Goal: Task Accomplishment & Management: Use online tool/utility

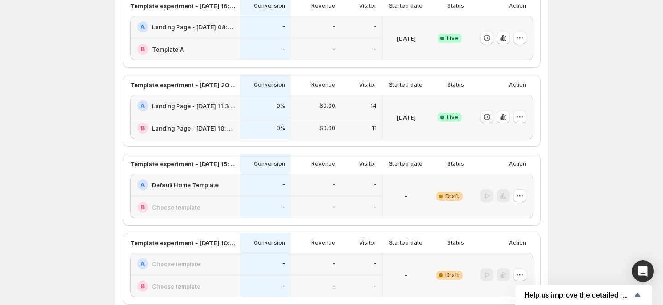
scroll to position [304, 0]
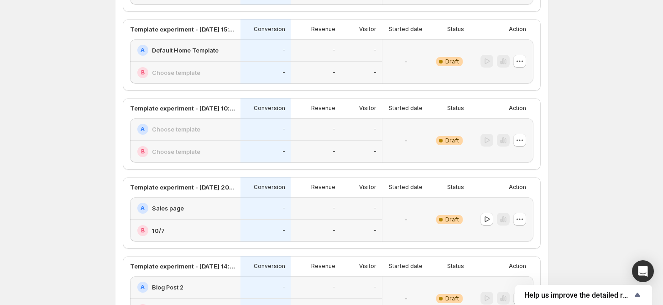
click at [39, 131] on div "Experiments. This page is ready Experiments Create new experiment Template Expe…" at bounding box center [331, 119] width 663 height 847
drag, startPoint x: 2, startPoint y: 149, endPoint x: 27, endPoint y: 255, distance: 109.2
click at [29, 255] on div "Experiments. This page is ready Experiments Create new experiment Template Expe…" at bounding box center [331, 119] width 663 height 847
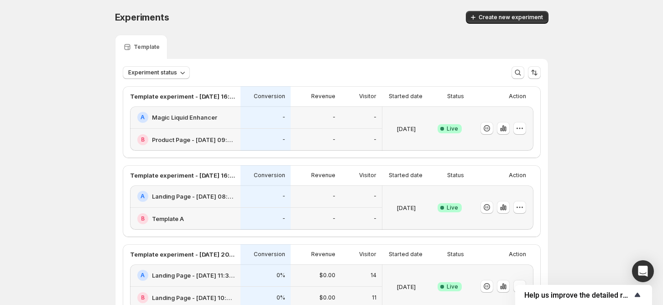
click at [636, 297] on icon "Show survey - Help us improve the detailed report for A/B campaigns" at bounding box center [637, 294] width 11 height 11
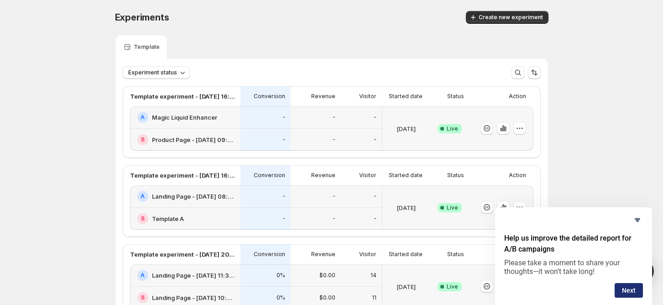
click at [635, 291] on button "Next" at bounding box center [629, 290] width 28 height 15
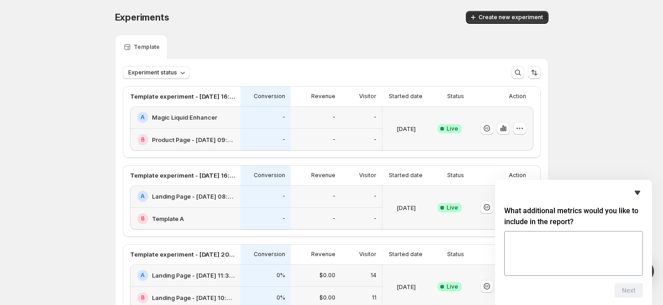
click at [637, 188] on icon "Hide survey" at bounding box center [637, 192] width 11 height 11
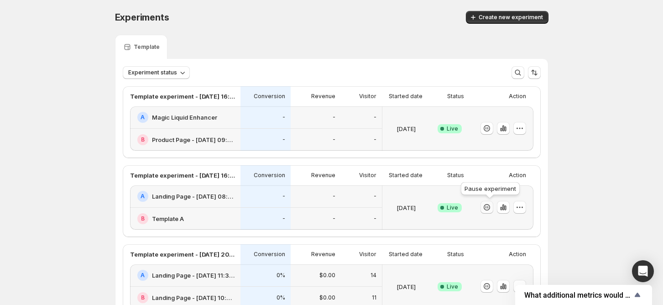
click at [490, 208] on icon "button" at bounding box center [486, 207] width 9 height 9
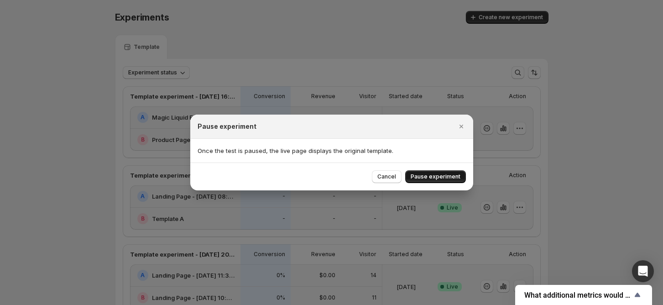
click at [451, 177] on span "Pause experiment" at bounding box center [436, 176] width 50 height 7
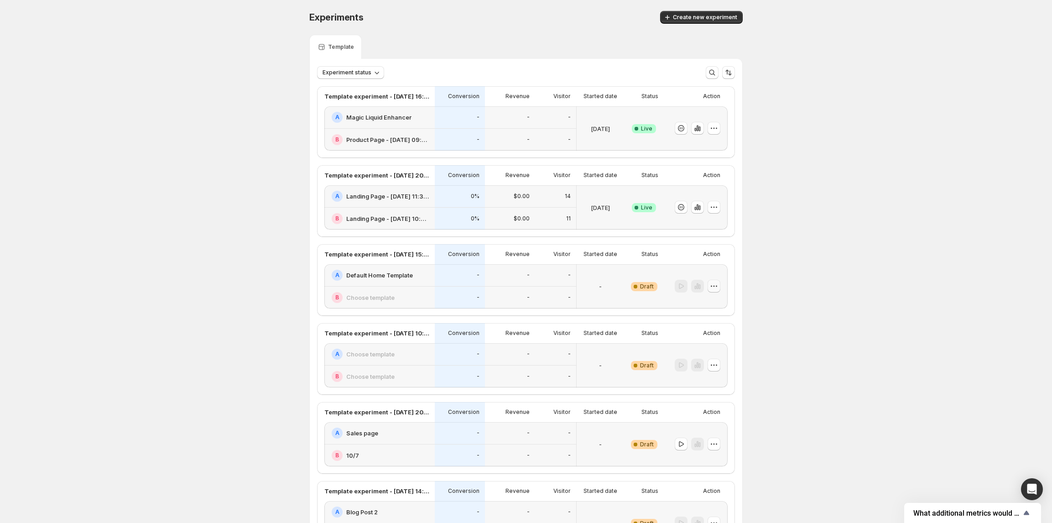
click at [669, 284] on icon "button" at bounding box center [714, 286] width 9 height 9
click at [669, 304] on span "Delete" at bounding box center [710, 352] width 18 height 7
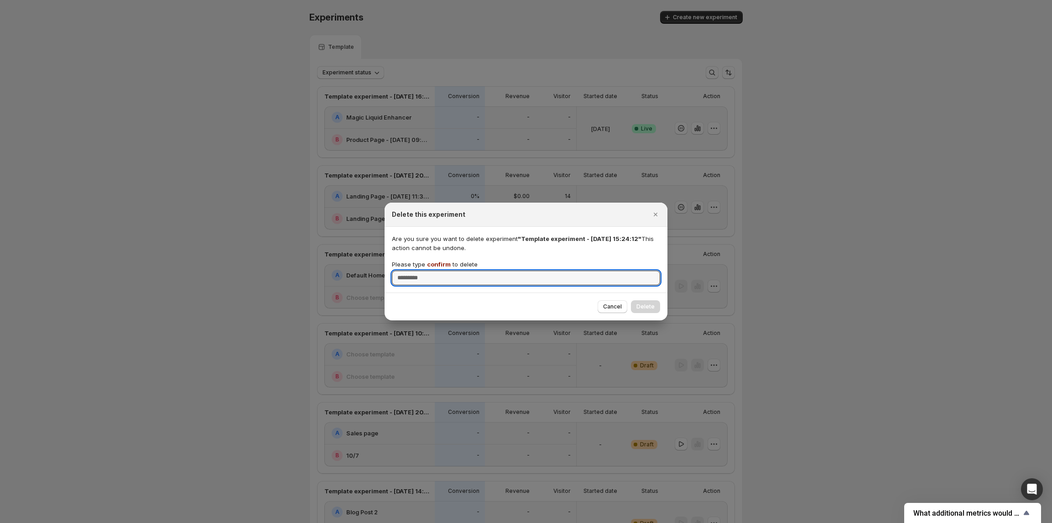
click at [440, 262] on span "confirm" at bounding box center [439, 264] width 24 height 7
click at [440, 271] on input "Please type confirm to delete" at bounding box center [526, 278] width 268 height 15
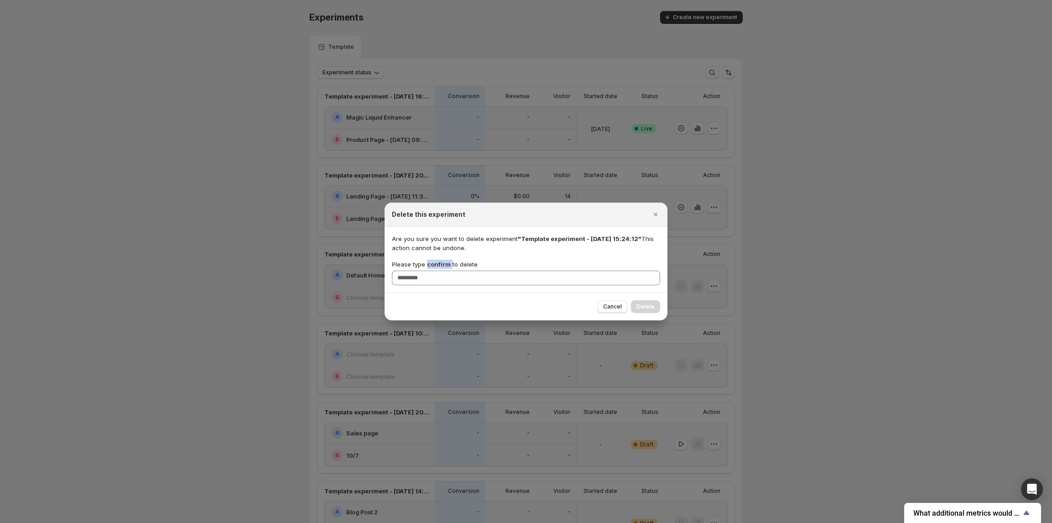
click at [440, 262] on span "confirm" at bounding box center [439, 264] width 24 height 7
click at [440, 271] on input "Please type confirm to delete" at bounding box center [526, 278] width 268 height 15
copy p "confirm"
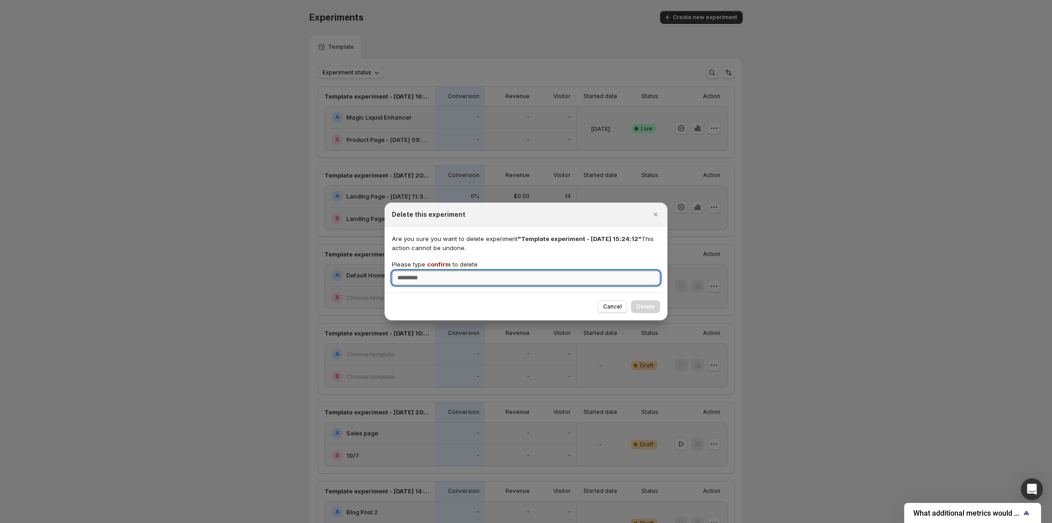
click at [440, 273] on input "Please type confirm to delete" at bounding box center [526, 278] width 268 height 15
paste input "*******"
type input "*******"
click at [658, 304] on button "Delete" at bounding box center [645, 306] width 29 height 13
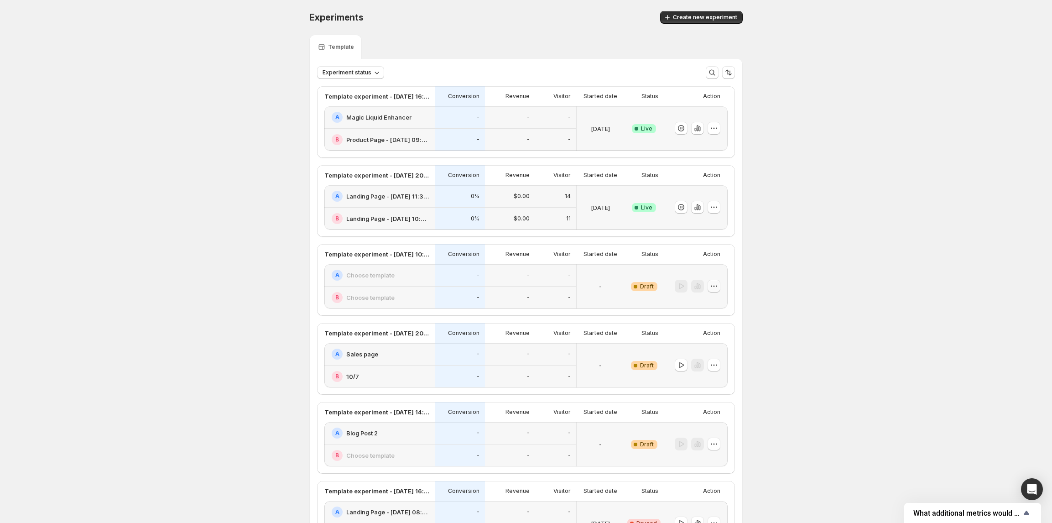
click at [669, 287] on icon "button" at bounding box center [714, 286] width 1 height 1
click at [669, 304] on icon "button" at bounding box center [694, 352] width 9 height 9
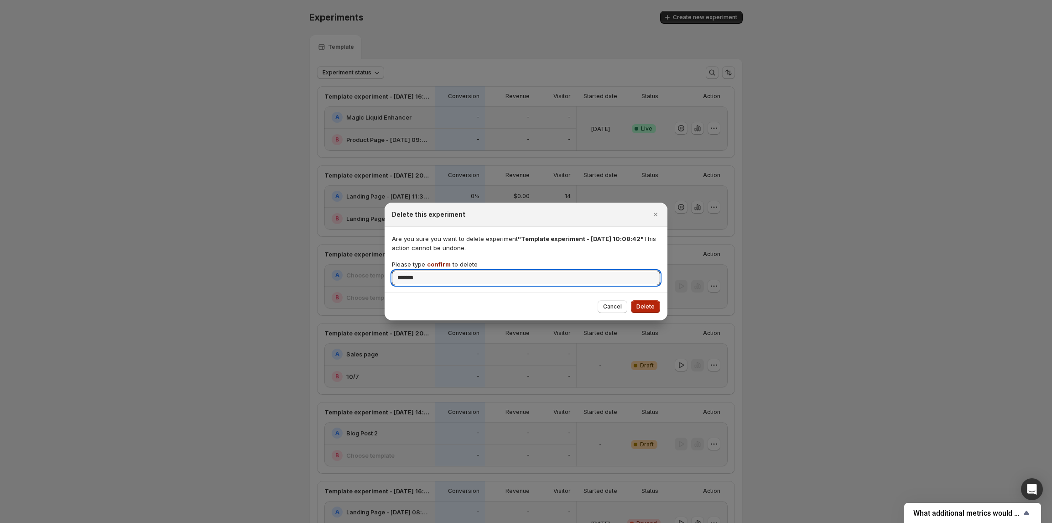
type input "*******"
click at [660, 304] on button "Delete" at bounding box center [645, 306] width 29 height 13
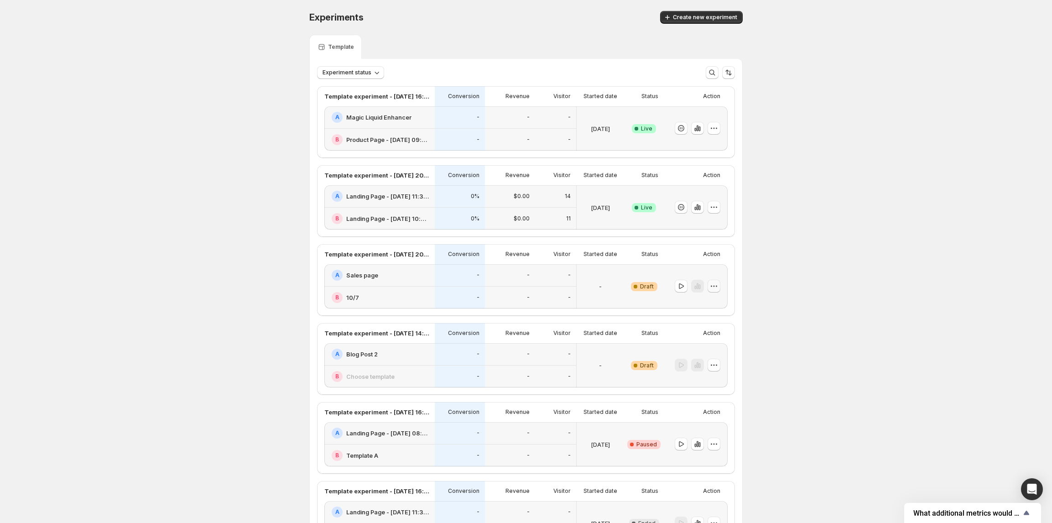
click at [669, 287] on icon "button" at bounding box center [714, 286] width 9 height 9
click at [669, 304] on button "Delete" at bounding box center [718, 352] width 62 height 15
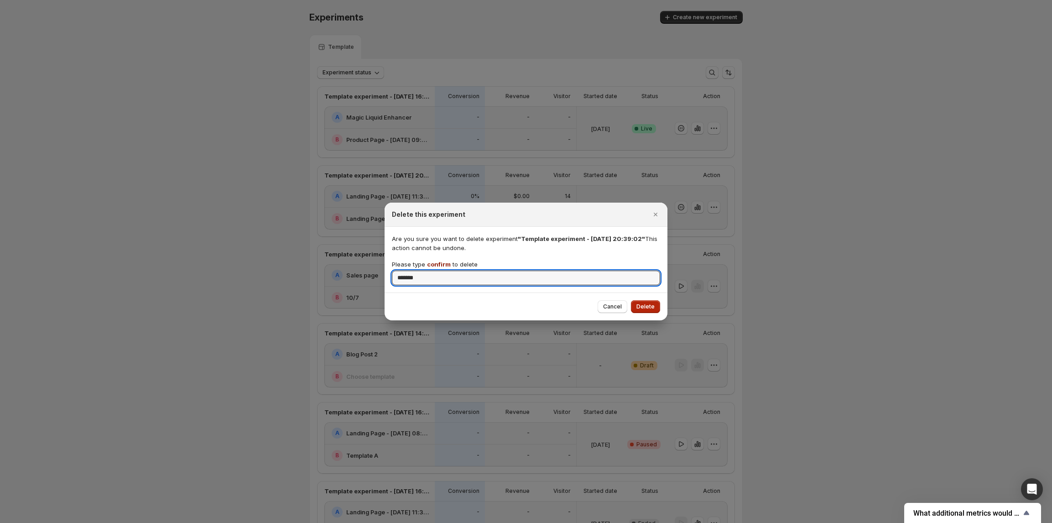
type input "*******"
click at [654, 304] on span "Delete" at bounding box center [646, 306] width 18 height 7
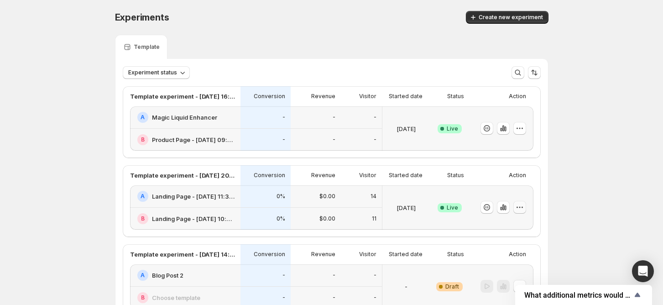
click at [524, 207] on icon "button" at bounding box center [519, 207] width 9 height 9
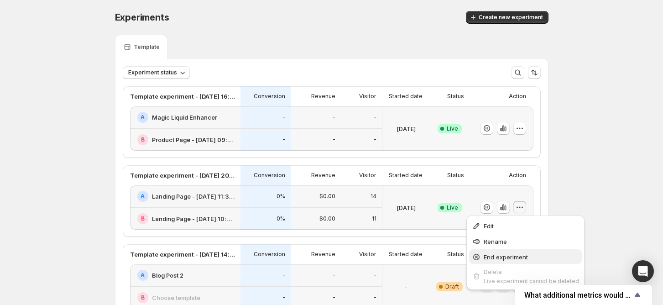
click at [524, 252] on span "End experiment" at bounding box center [531, 256] width 95 height 9
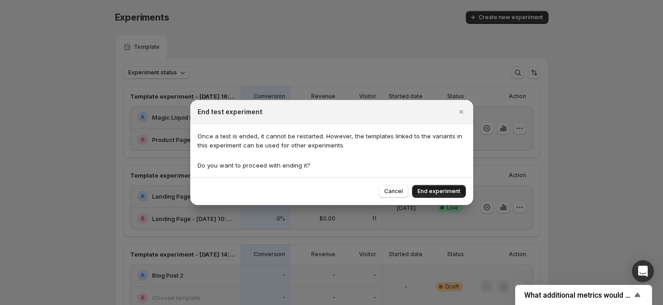
click at [447, 193] on span "End experiment" at bounding box center [439, 191] width 43 height 7
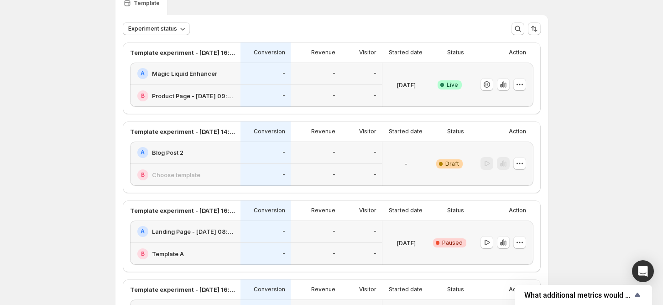
scroll to position [61, 0]
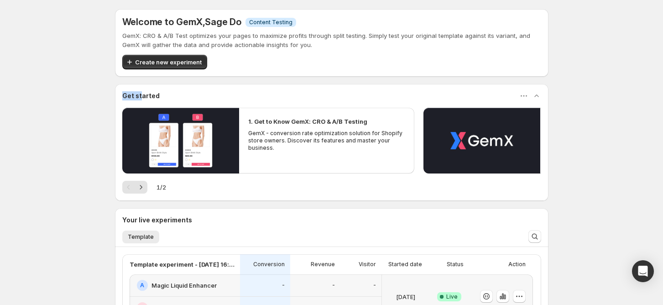
click at [633, 71] on div "Welcome to GemX , Sage Do Info Content Testing GemX: CRO & A/B Test optimizes y…" at bounding box center [331, 224] width 663 height 448
click at [150, 66] on button "Create new experiment" at bounding box center [164, 62] width 85 height 15
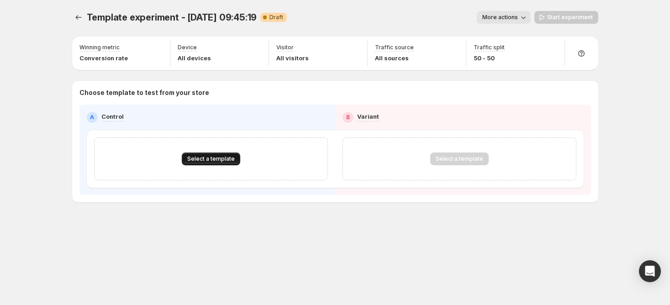
click at [210, 155] on span "Select a template" at bounding box center [210, 158] width 47 height 7
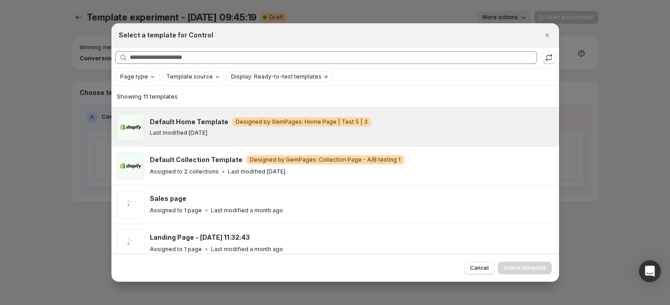
click at [199, 137] on div "Default Home Template Warning Designed by GemPages: Home Page | Test 5 | 3 Last…" at bounding box center [351, 126] width 403 height 27
click at [536, 268] on span "Select template" at bounding box center [524, 267] width 43 height 7
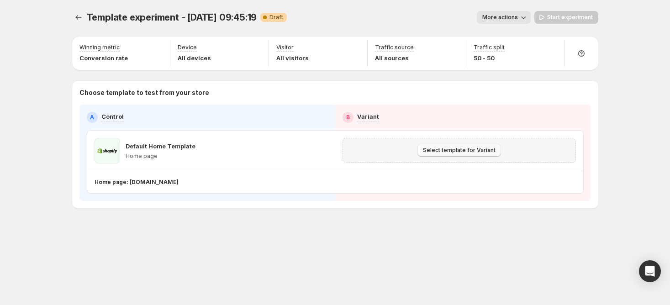
click at [442, 154] on button "Select template for Variant" at bounding box center [459, 150] width 84 height 13
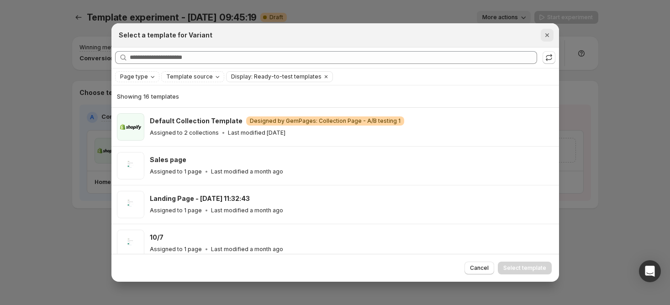
click at [547, 38] on icon "Close" at bounding box center [546, 35] width 9 height 9
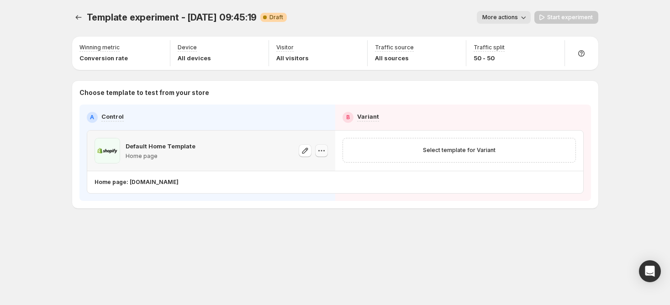
click at [319, 150] on icon "button" at bounding box center [321, 150] width 9 height 9
click at [319, 167] on span "Change template" at bounding box center [322, 169] width 49 height 7
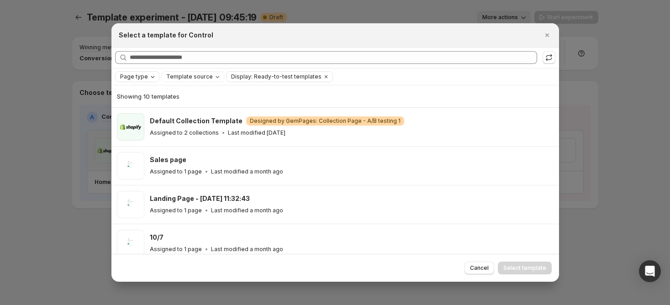
click at [152, 79] on icon "Page type" at bounding box center [152, 76] width 7 height 7
click at [150, 118] on span "Product page" at bounding box center [151, 115] width 39 height 7
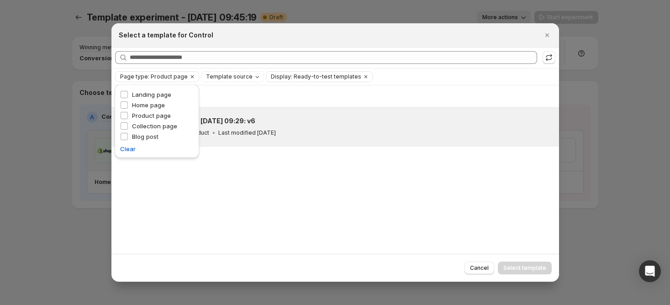
click at [294, 121] on div "Product Page - Jul 30, 09:29: v6" at bounding box center [350, 120] width 401 height 9
click at [514, 235] on div "Showing 1 template Product Page - Jul 30, 09:29: v6 Assigned to 1 product Last …" at bounding box center [334, 169] width 447 height 169
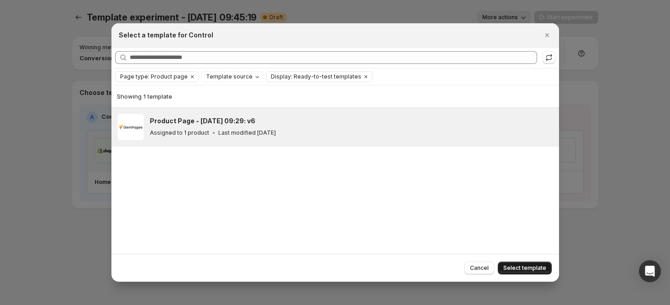
click at [529, 272] on button "Select template" at bounding box center [524, 268] width 54 height 13
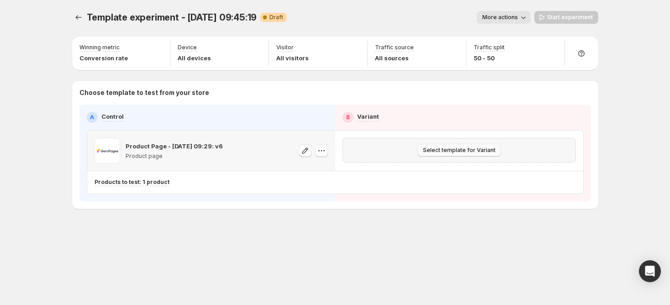
click at [471, 149] on span "Select template for Variant" at bounding box center [459, 150] width 73 height 7
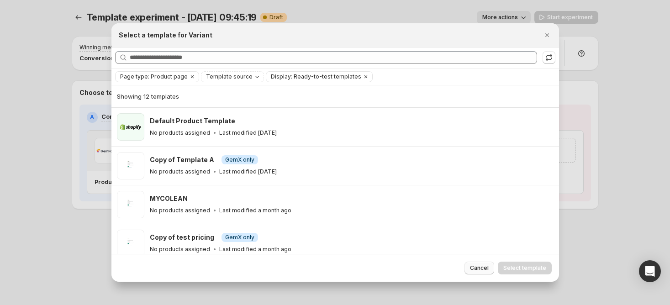
click at [473, 266] on span "Cancel" at bounding box center [479, 267] width 19 height 7
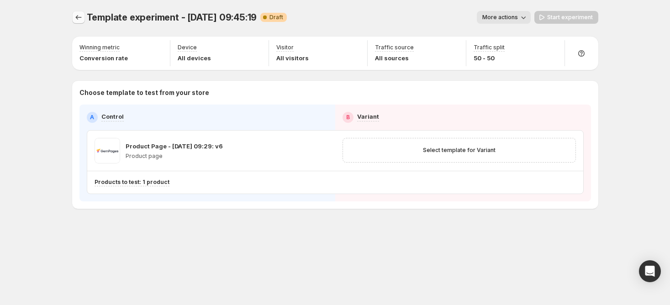
click at [84, 18] on button "Experiments" at bounding box center [78, 17] width 13 height 13
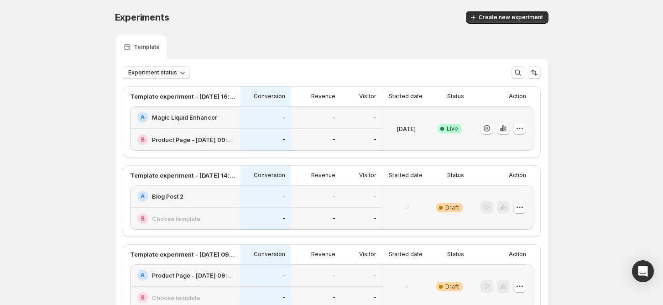
click at [522, 209] on icon "button" at bounding box center [519, 207] width 9 height 9
click at [540, 273] on span "Delete" at bounding box center [529, 272] width 44 height 9
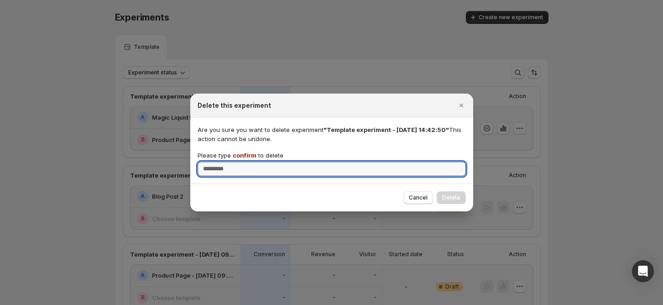
click at [251, 155] on span "confirm" at bounding box center [245, 155] width 24 height 7
click at [251, 162] on input "Please type confirm to delete" at bounding box center [332, 169] width 268 height 15
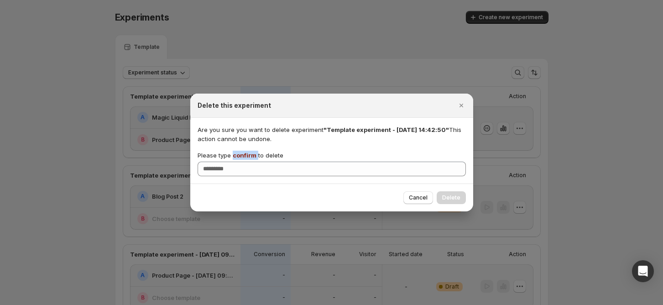
click at [251, 155] on span "confirm" at bounding box center [245, 155] width 24 height 7
click at [251, 162] on input "Please type confirm to delete" at bounding box center [332, 169] width 268 height 15
copy p "confirm"
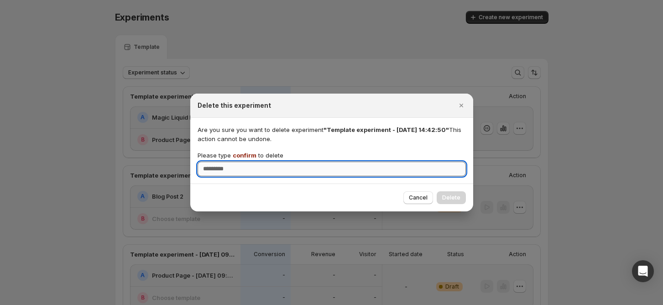
click at [250, 167] on input "Please type confirm to delete" at bounding box center [332, 169] width 268 height 15
paste input "*******"
type input "*******"
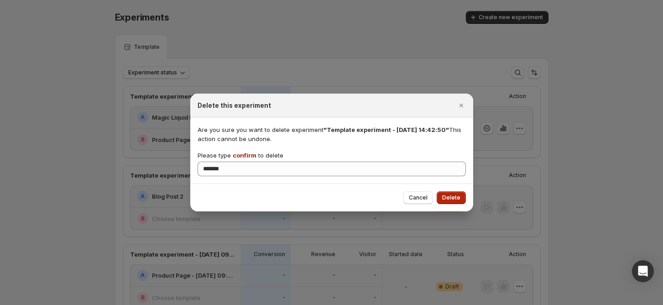
click at [456, 201] on span "Delete" at bounding box center [451, 197] width 18 height 7
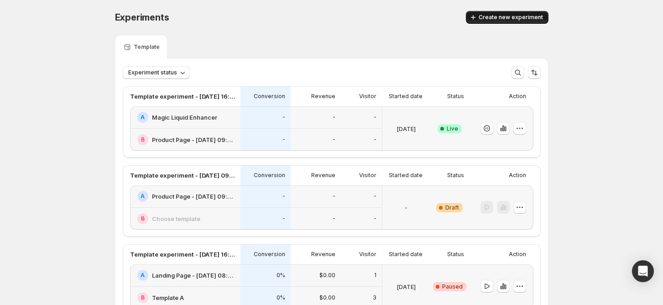
click at [530, 18] on span "Create new experiment" at bounding box center [511, 17] width 64 height 7
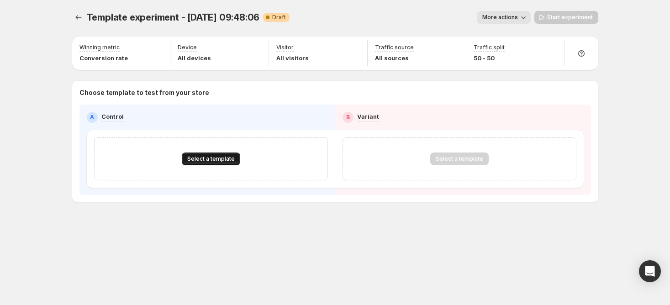
click at [207, 155] on button "Select a template" at bounding box center [211, 158] width 58 height 13
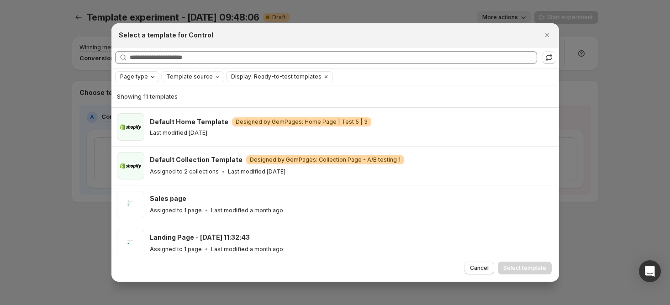
click at [148, 81] on div "Page type" at bounding box center [138, 76] width 38 height 9
click at [152, 115] on span "Product page" at bounding box center [151, 115] width 39 height 7
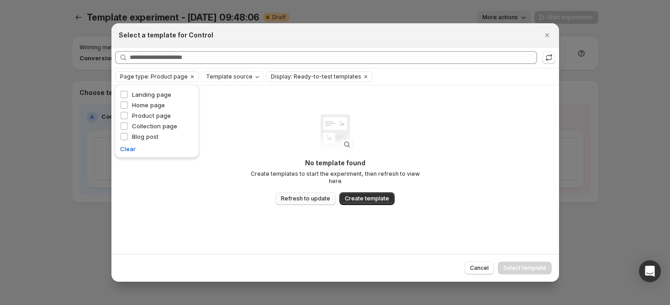
click at [301, 195] on span "Refresh to update" at bounding box center [305, 198] width 49 height 7
click at [190, 76] on icon "Clear" at bounding box center [191, 76] width 7 height 7
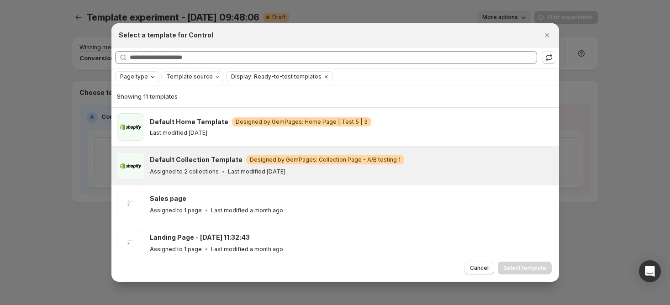
click at [199, 168] on p "Assigned to 2 collections" at bounding box center [184, 171] width 69 height 7
click at [509, 262] on button "Select template" at bounding box center [524, 268] width 54 height 13
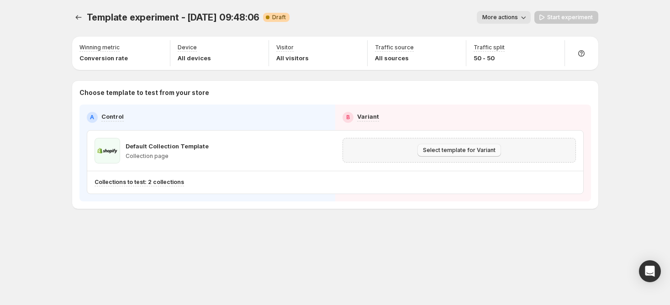
click at [465, 151] on span "Select template for Variant" at bounding box center [459, 150] width 73 height 7
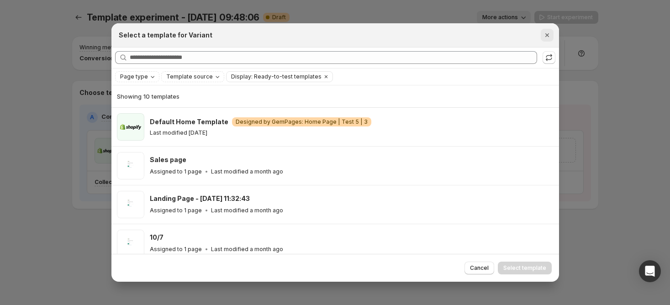
click at [551, 34] on icon "Close" at bounding box center [546, 35] width 9 height 9
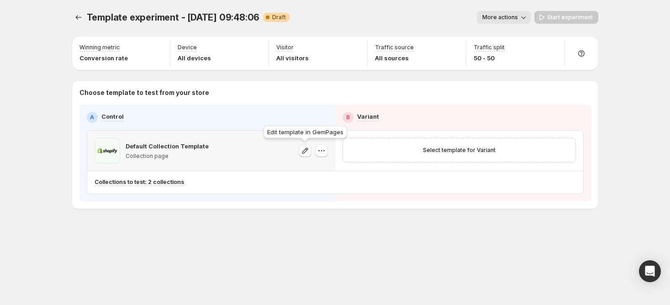
click at [306, 152] on icon "button" at bounding box center [304, 150] width 9 height 9
click at [318, 154] on icon "button" at bounding box center [321, 150] width 9 height 9
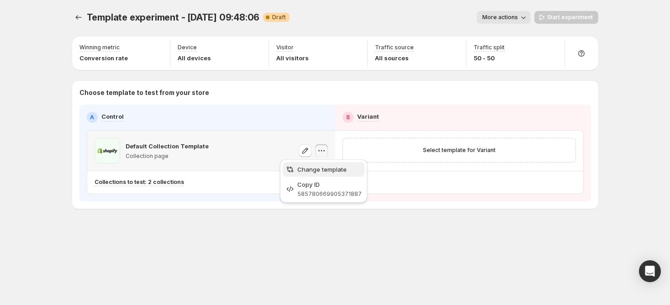
click at [324, 164] on button "Change template" at bounding box center [324, 169] width 82 height 15
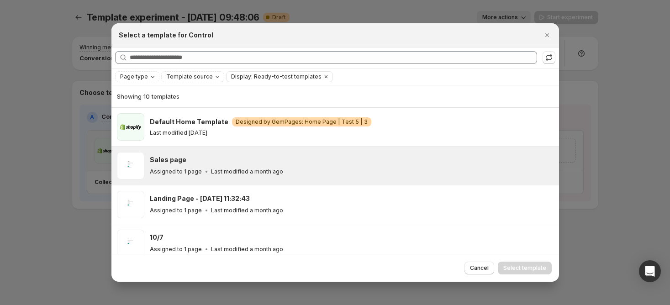
click at [215, 161] on div "Sales page" at bounding box center [350, 159] width 401 height 9
click at [528, 265] on span "Select template" at bounding box center [524, 267] width 43 height 7
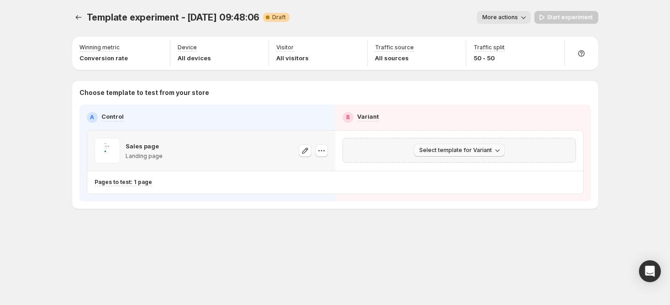
click at [483, 153] on span "Select template for Variant" at bounding box center [455, 150] width 73 height 7
click at [498, 154] on icon "button" at bounding box center [496, 150] width 9 height 9
click at [518, 21] on span "More actions" at bounding box center [500, 17] width 36 height 7
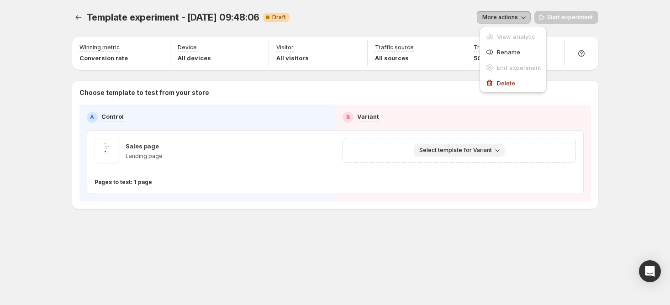
click at [447, 15] on div "More actions" at bounding box center [413, 17] width 233 height 13
click at [511, 16] on span "More actions" at bounding box center [500, 17] width 36 height 7
drag, startPoint x: 516, startPoint y: 18, endPoint x: 507, endPoint y: 55, distance: 37.7
click at [516, 18] on span "More actions" at bounding box center [500, 17] width 36 height 7
click at [488, 147] on span "Select template for Variant" at bounding box center [455, 150] width 73 height 7
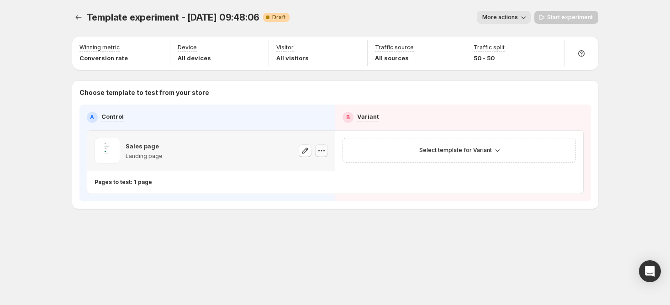
click at [320, 152] on icon "button" at bounding box center [321, 150] width 9 height 9
click at [163, 216] on div "Template experiment - Sep 24, 09:48:06. This page is ready Template experiment …" at bounding box center [335, 129] width 548 height 258
click at [84, 20] on button "Experiments" at bounding box center [78, 17] width 13 height 13
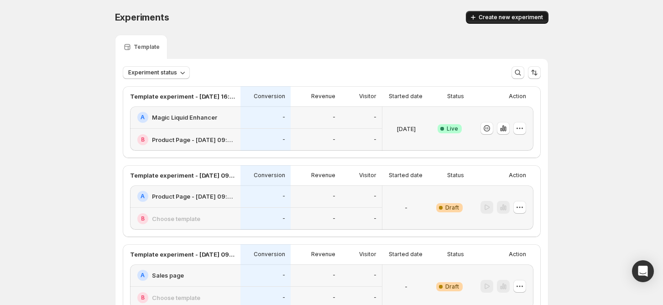
click at [489, 19] on span "Create new experiment" at bounding box center [511, 17] width 64 height 7
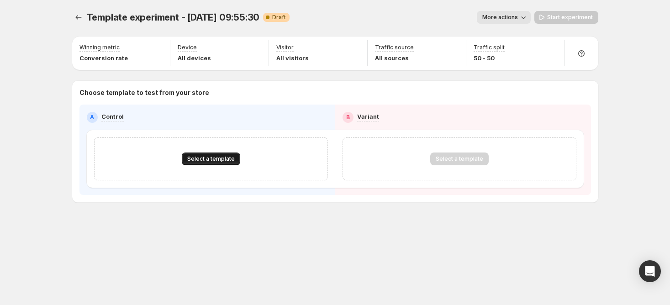
click at [219, 154] on button "Select a template" at bounding box center [211, 158] width 58 height 13
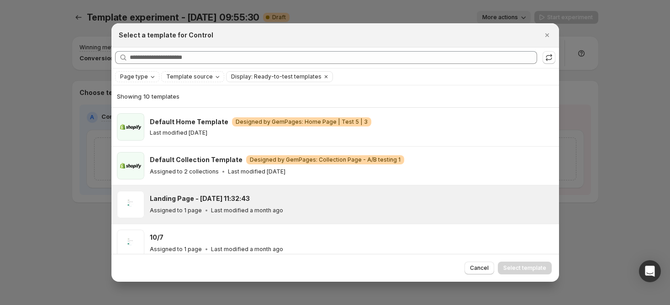
click at [179, 203] on div "Landing Page - Jul 14, 11:32:43 Assigned to 1 page Last modified a month ago" at bounding box center [350, 204] width 401 height 21
click at [531, 268] on span "Select template" at bounding box center [524, 267] width 43 height 7
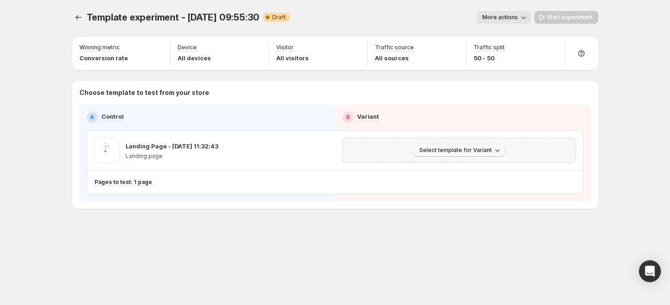
click at [444, 152] on span "Select template for Variant" at bounding box center [455, 150] width 73 height 7
click at [445, 171] on span "Select an existing template" at bounding box center [451, 168] width 77 height 7
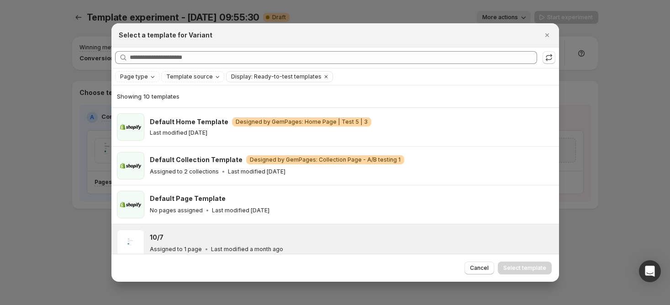
click at [402, 245] on div "Assigned to 1 page Last modified a month ago" at bounding box center [350, 249] width 401 height 9
click at [525, 262] on button "Select template" at bounding box center [524, 268] width 54 height 13
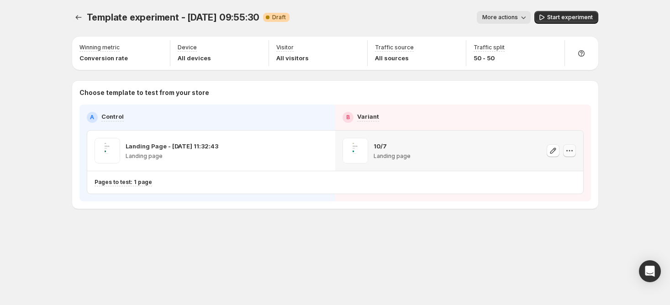
click at [565, 151] on icon "button" at bounding box center [569, 150] width 9 height 9
click at [559, 202] on button "Remove template" at bounding box center [571, 208] width 80 height 15
click at [570, 150] on icon "button" at bounding box center [569, 150] width 9 height 9
click at [486, 152] on span "Select template for Variant" at bounding box center [455, 150] width 73 height 7
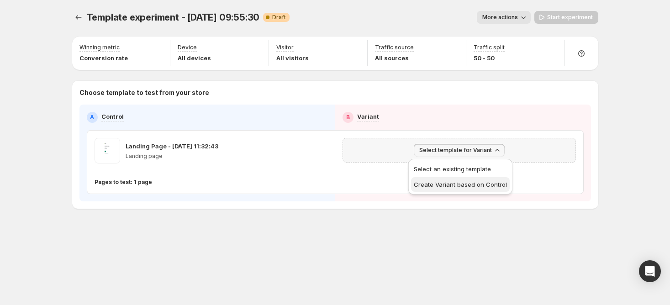
click at [445, 184] on span "Create Variant based on Control" at bounding box center [459, 184] width 93 height 7
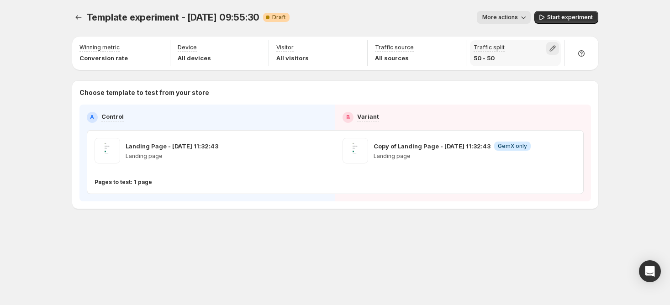
click at [554, 49] on icon "button" at bounding box center [552, 48] width 9 height 9
click at [253, 50] on icon "button" at bounding box center [256, 48] width 9 height 9
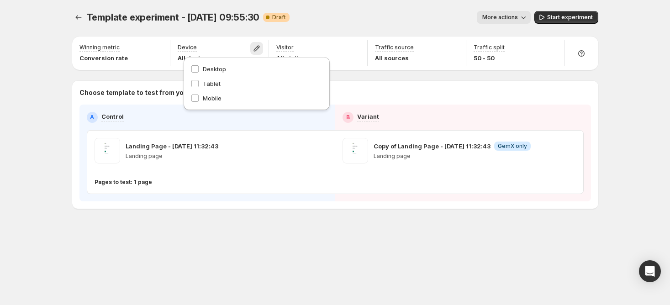
click at [335, 221] on div "Template experiment - Sep 24, 09:55:30. This page is ready Template experiment …" at bounding box center [335, 129] width 548 height 258
click at [257, 46] on icon "button" at bounding box center [257, 49] width 6 height 6
click at [357, 39] on div "Visitor All visitors" at bounding box center [318, 53] width 99 height 30
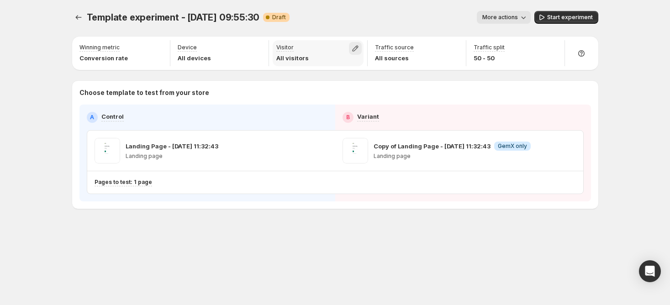
click at [355, 46] on icon "button" at bounding box center [355, 49] width 6 height 6
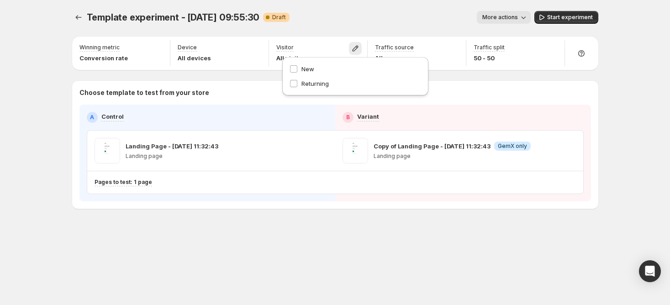
drag, startPoint x: 412, startPoint y: 3, endPoint x: 449, endPoint y: 22, distance: 41.8
click at [412, 3] on div "Template experiment - Sep 24, 09:55:30. This page is ready Template experiment …" at bounding box center [335, 17] width 526 height 35
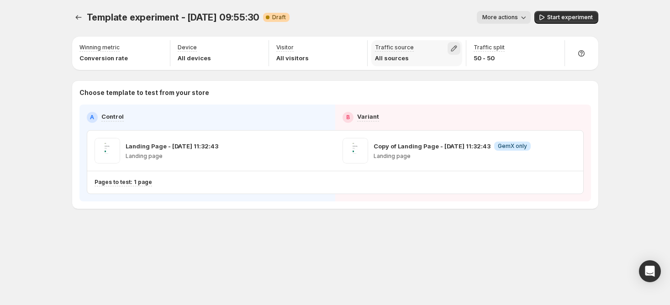
click at [456, 46] on icon "button" at bounding box center [453, 48] width 9 height 9
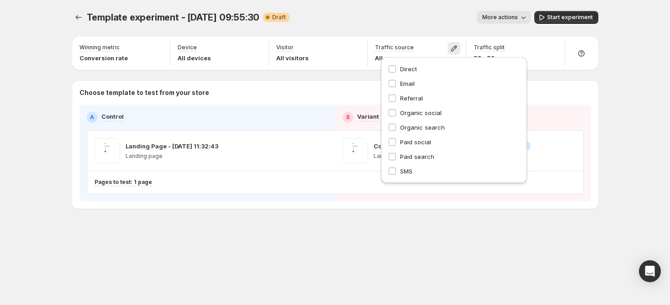
click at [47, 38] on div "Template experiment - Sep 24, 09:55:30. This page is ready Template experiment …" at bounding box center [335, 152] width 670 height 305
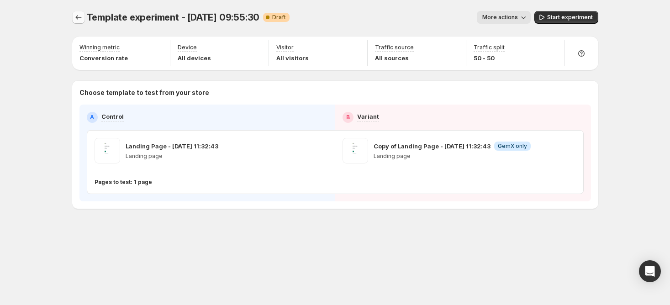
click at [76, 18] on icon "Experiments" at bounding box center [78, 17] width 6 height 5
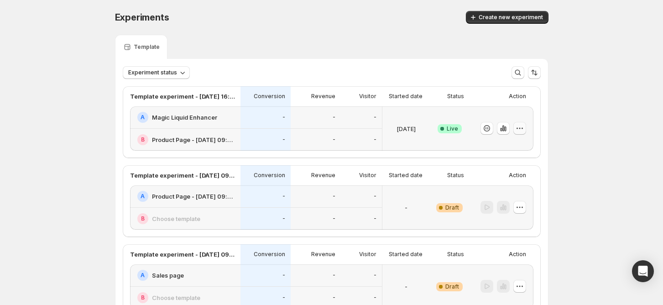
click at [524, 128] on icon "button" at bounding box center [519, 128] width 9 height 9
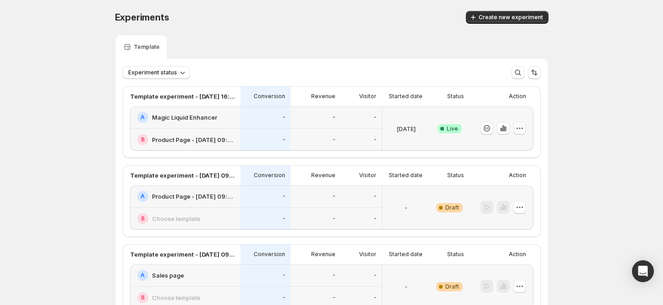
click at [526, 130] on button "button" at bounding box center [519, 128] width 13 height 13
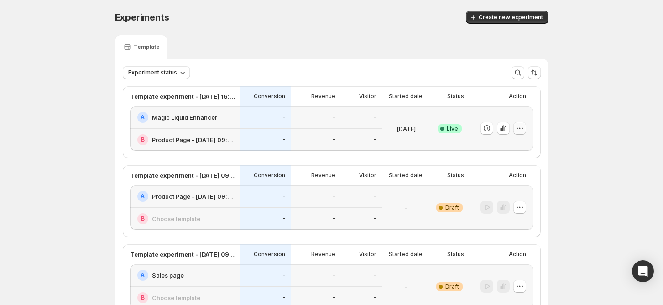
click at [526, 129] on button "button" at bounding box center [519, 128] width 13 height 13
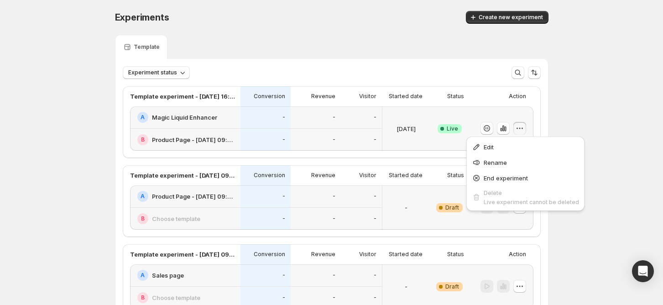
click at [382, 21] on div "Create new experiment" at bounding box center [434, 17] width 227 height 13
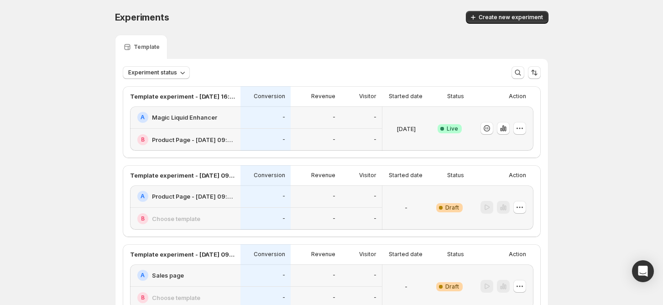
scroll to position [121, 0]
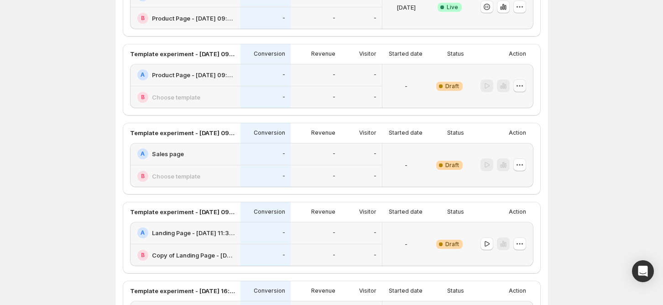
click at [521, 88] on icon "button" at bounding box center [519, 85] width 9 height 9
click at [225, 80] on div "A Product Page - Jul 30, 09:29: v6" at bounding box center [185, 75] width 110 height 22
click at [201, 77] on h2 "Product Page - Jul 30, 09:29: v6" at bounding box center [193, 74] width 83 height 9
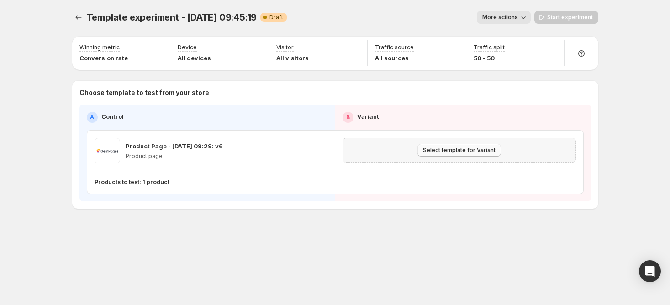
click at [489, 150] on span "Select template for Variant" at bounding box center [459, 150] width 73 height 7
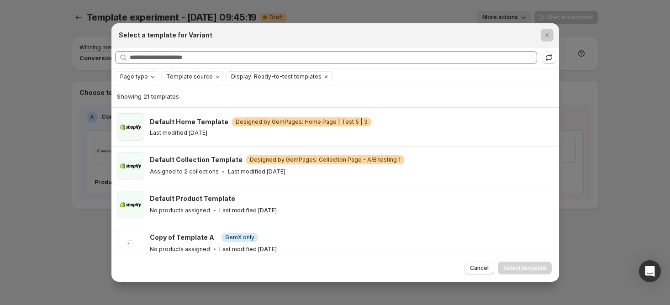
click at [598, 134] on div at bounding box center [335, 152] width 670 height 305
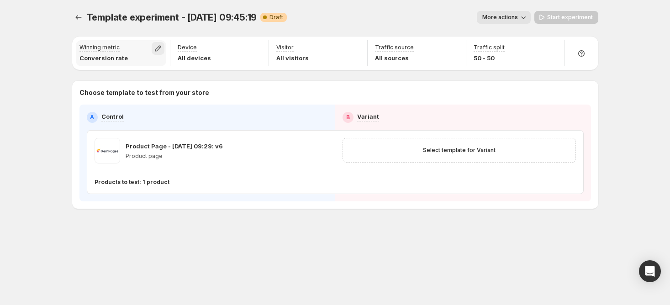
click at [161, 50] on icon "button" at bounding box center [157, 48] width 9 height 9
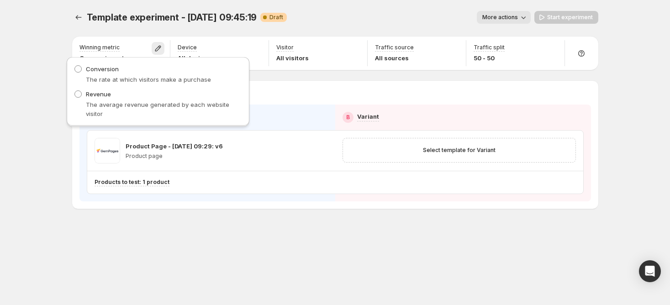
click at [383, 12] on div "More actions" at bounding box center [412, 17] width 236 height 13
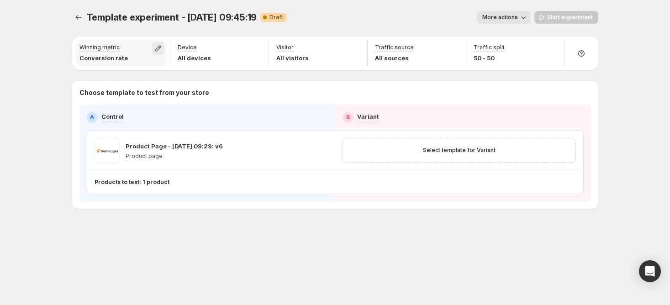
click at [153, 50] on icon "button" at bounding box center [157, 48] width 9 height 9
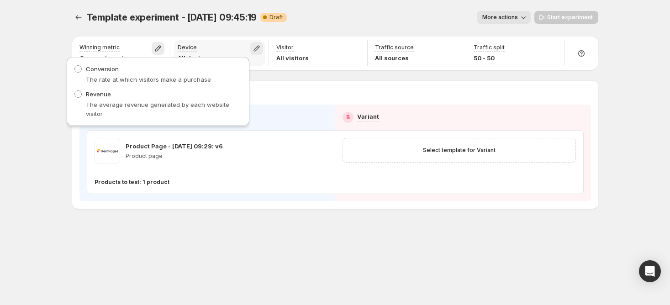
click at [259, 50] on icon "button" at bounding box center [256, 48] width 9 height 9
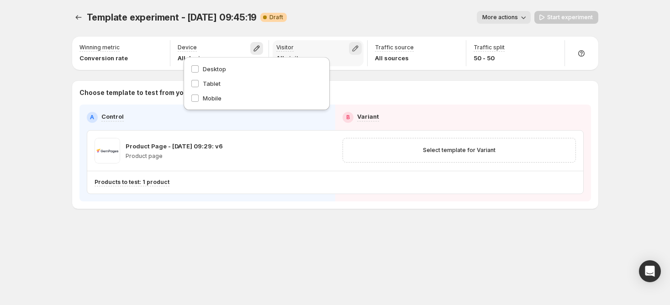
click at [359, 49] on icon "button" at bounding box center [355, 48] width 9 height 9
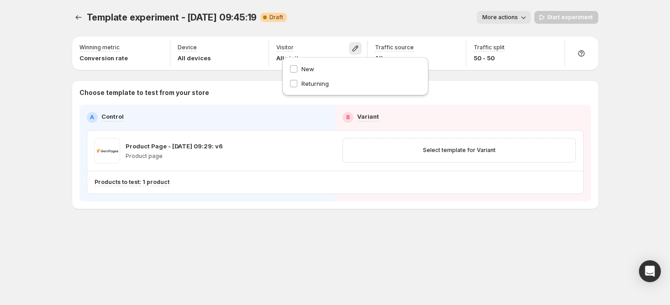
drag, startPoint x: 431, startPoint y: 32, endPoint x: 438, endPoint y: 37, distance: 8.6
click at [431, 32] on div "Template experiment - Sep 24, 09:45:19. This page is ready Template experiment …" at bounding box center [335, 17] width 526 height 35
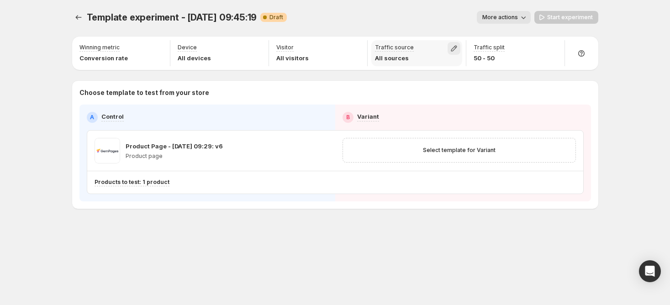
click at [450, 45] on icon "button" at bounding box center [453, 48] width 9 height 9
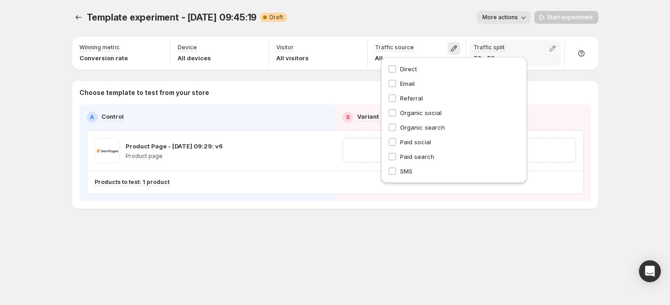
click at [529, 46] on div "Traffic split 50 - 50" at bounding box center [515, 53] width 91 height 26
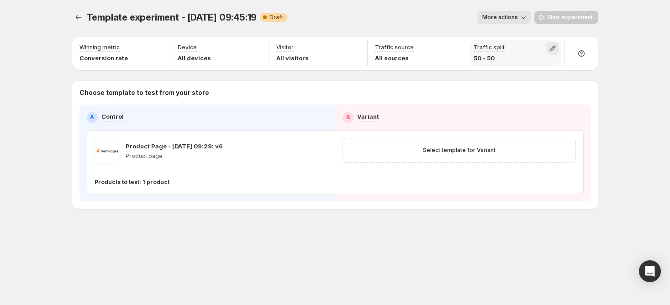
click at [549, 46] on icon "button" at bounding box center [552, 48] width 9 height 9
click at [629, 46] on div "Template experiment - Sep 24, 09:45:19. This page is ready Template experiment …" at bounding box center [335, 152] width 670 height 305
click at [82, 21] on icon "Experiments" at bounding box center [78, 17] width 9 height 9
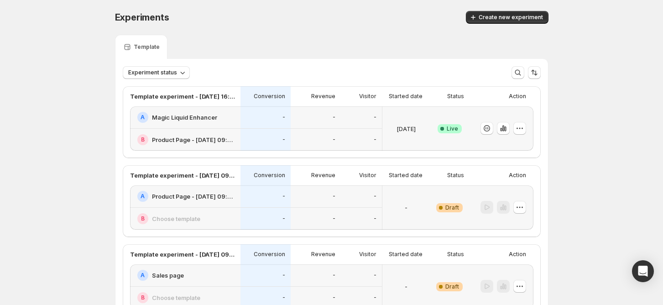
click at [194, 119] on h2 "Magic Liquid Enhancer" at bounding box center [184, 117] width 65 height 9
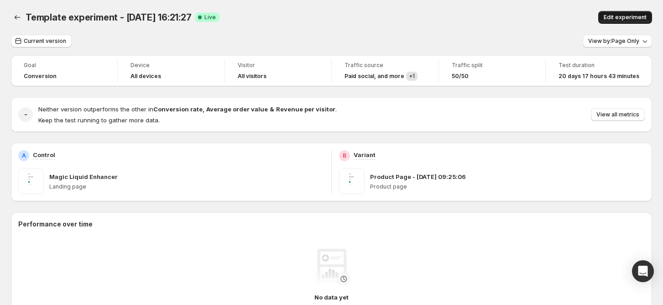
click at [639, 16] on span "Edit experiment" at bounding box center [625, 17] width 43 height 7
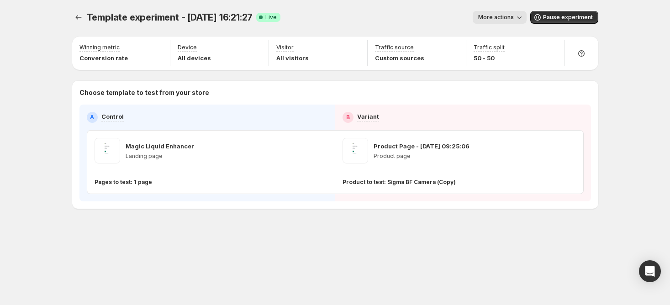
click at [370, 16] on div "More actions" at bounding box center [407, 17] width 238 height 13
